Goal: Complete application form

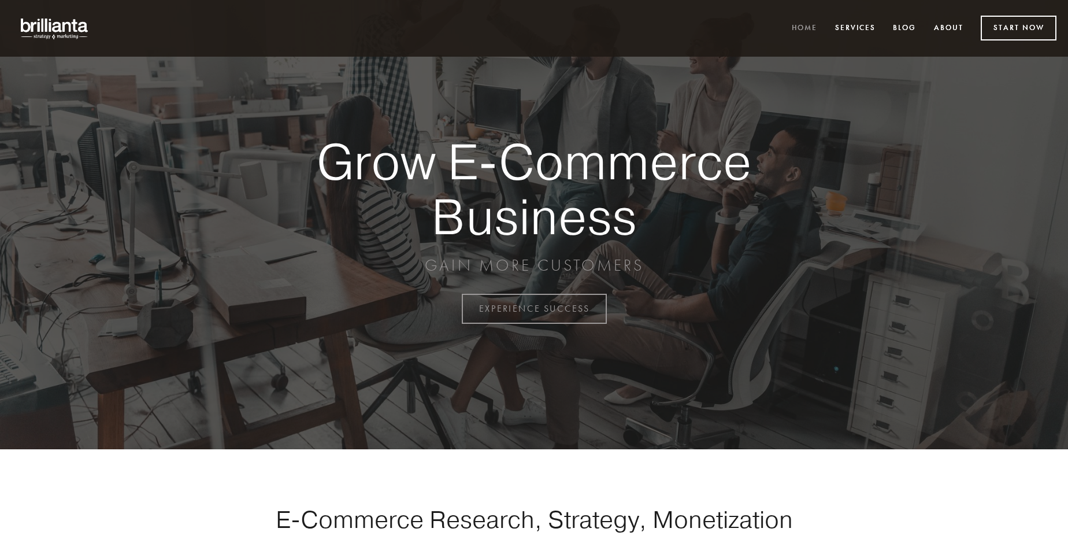
scroll to position [3031, 0]
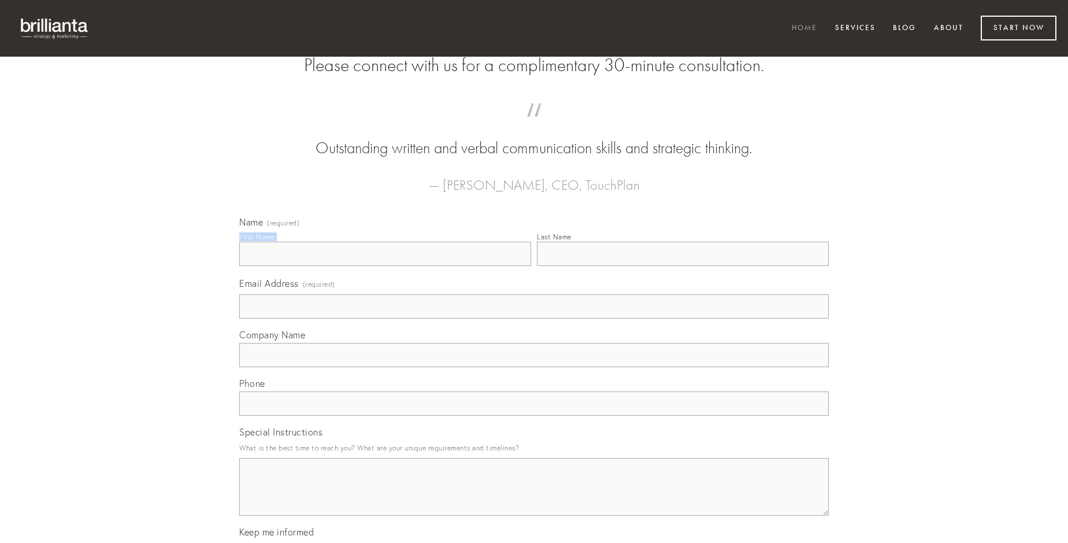
type input "[PERSON_NAME]"
click at [683, 266] on input "Last Name" at bounding box center [683, 254] width 292 height 24
type input "[PERSON_NAME]"
click at [534, 319] on input "Email Address (required)" at bounding box center [534, 306] width 590 height 24
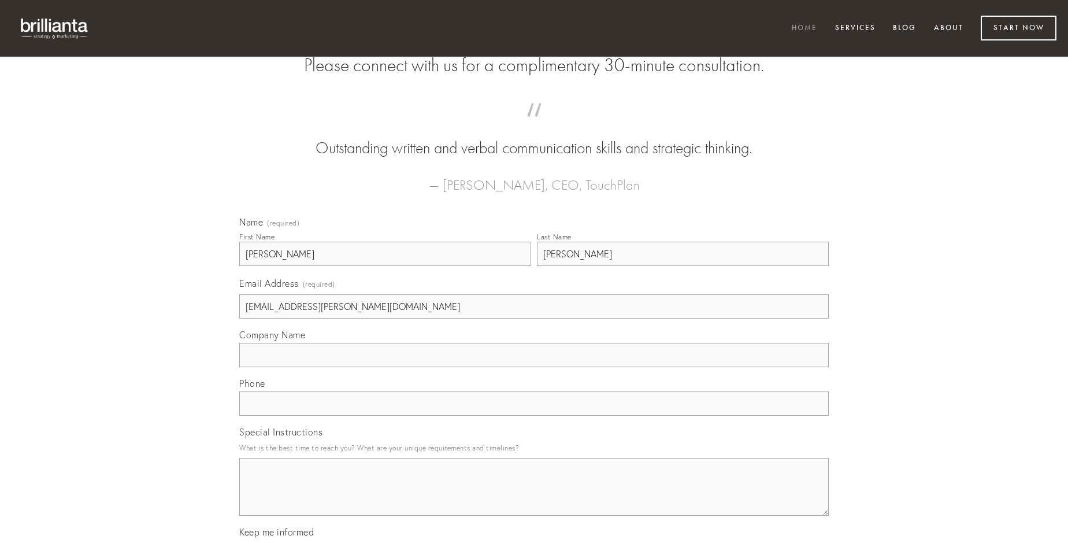
type input "[EMAIL_ADDRESS][PERSON_NAME][DOMAIN_NAME]"
click at [534, 367] on input "Company Name" at bounding box center [534, 355] width 590 height 24
type input "eius"
click at [534, 416] on input "text" at bounding box center [534, 403] width 590 height 24
click at [534, 497] on textarea "Special Instructions" at bounding box center [534, 487] width 590 height 58
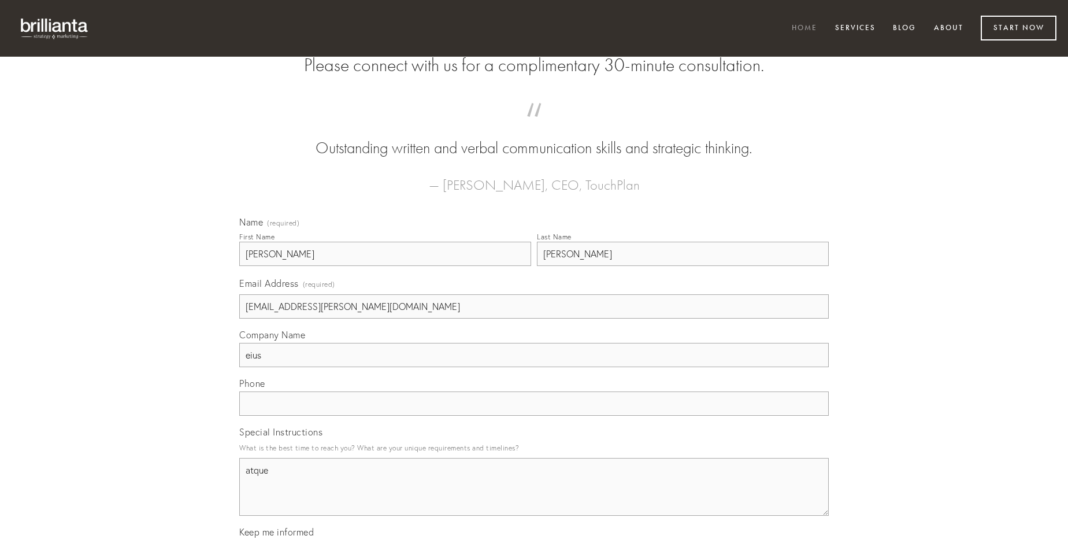
type textarea "atque"
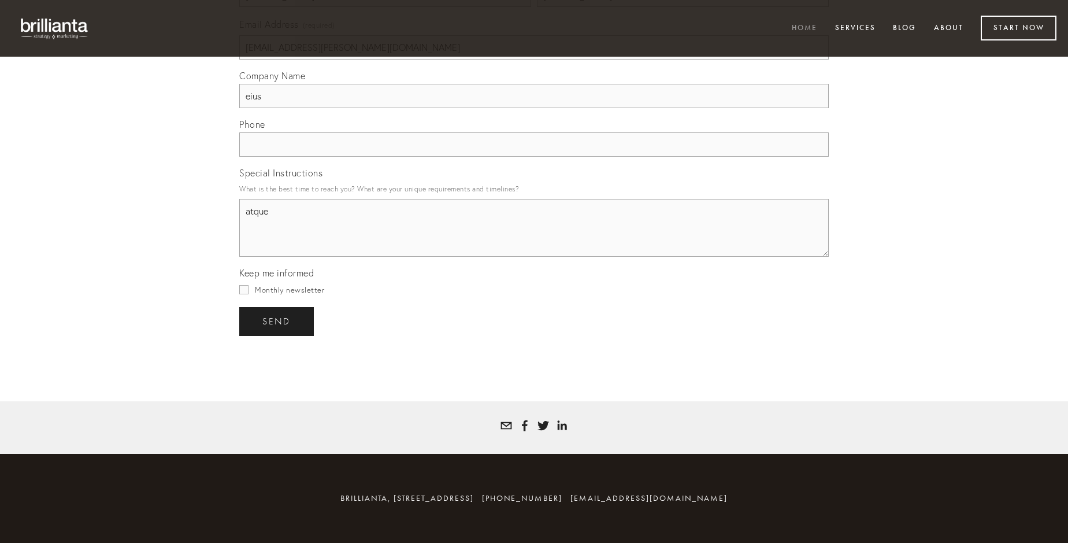
click at [278, 321] on span "send" at bounding box center [276, 321] width 28 height 10
